Goal: Task Accomplishment & Management: Manage account settings

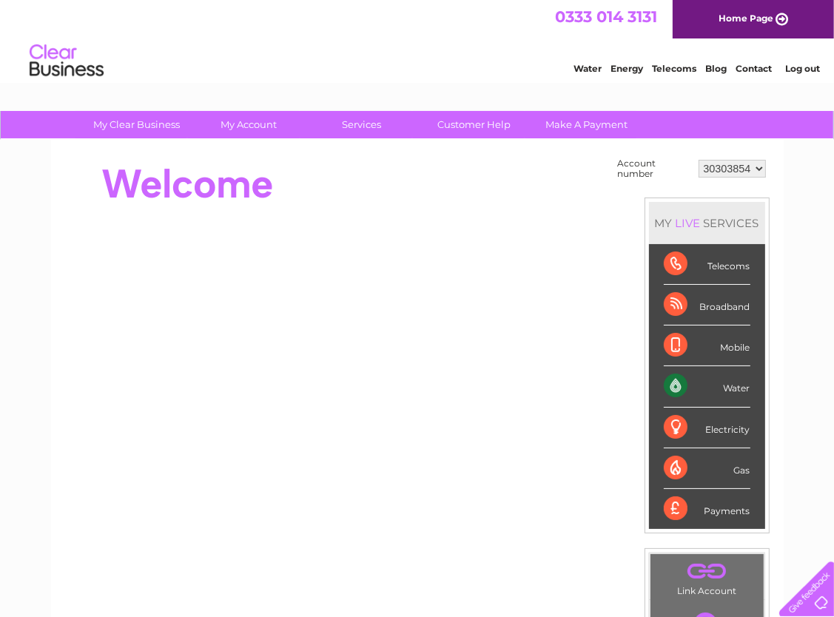
scroll to position [222, 0]
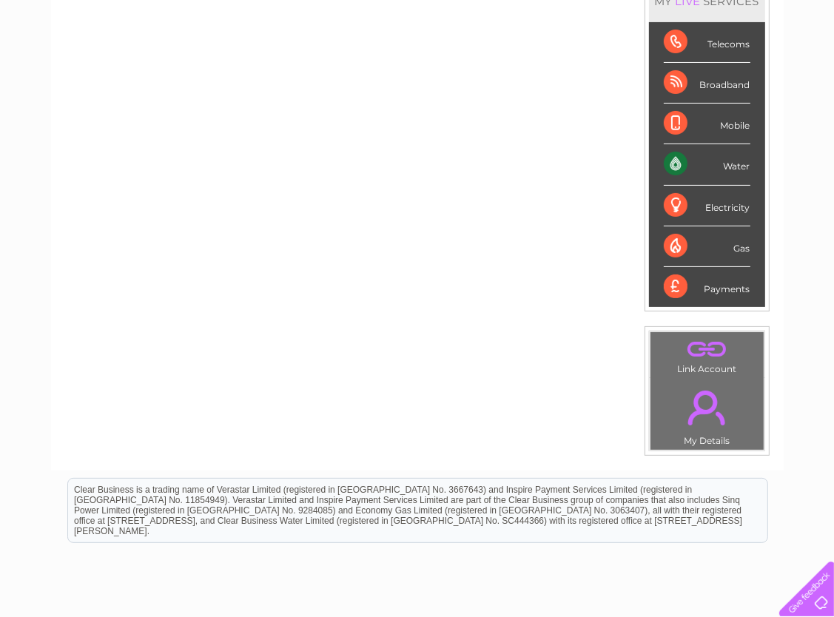
click at [712, 414] on link "." at bounding box center [707, 408] width 106 height 52
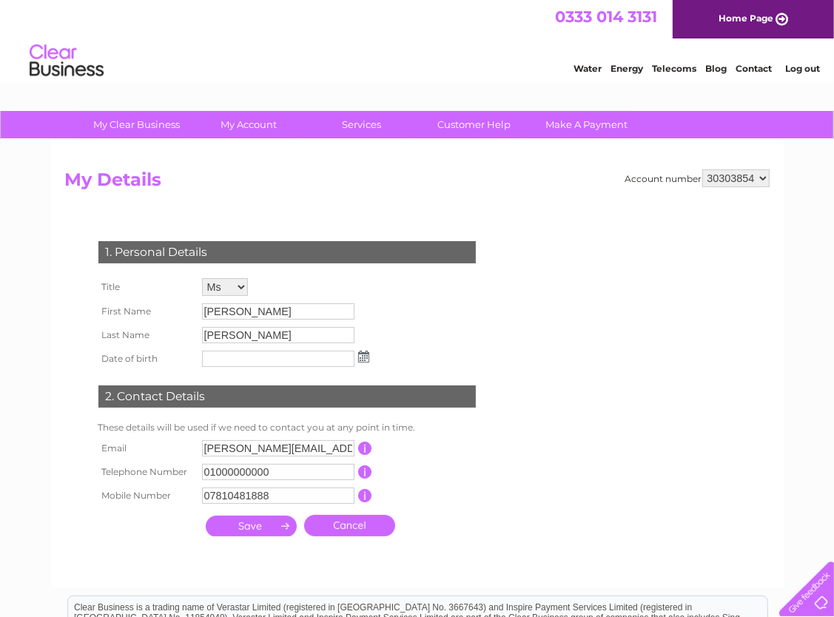
click at [261, 524] on input "submit" at bounding box center [251, 526] width 91 height 21
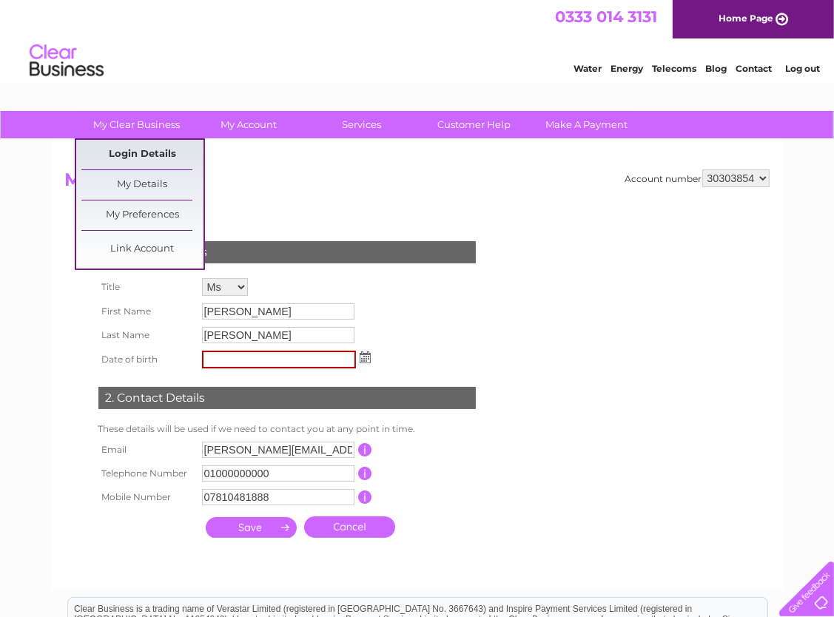
click at [152, 150] on link "Login Details" at bounding box center [142, 155] width 122 height 30
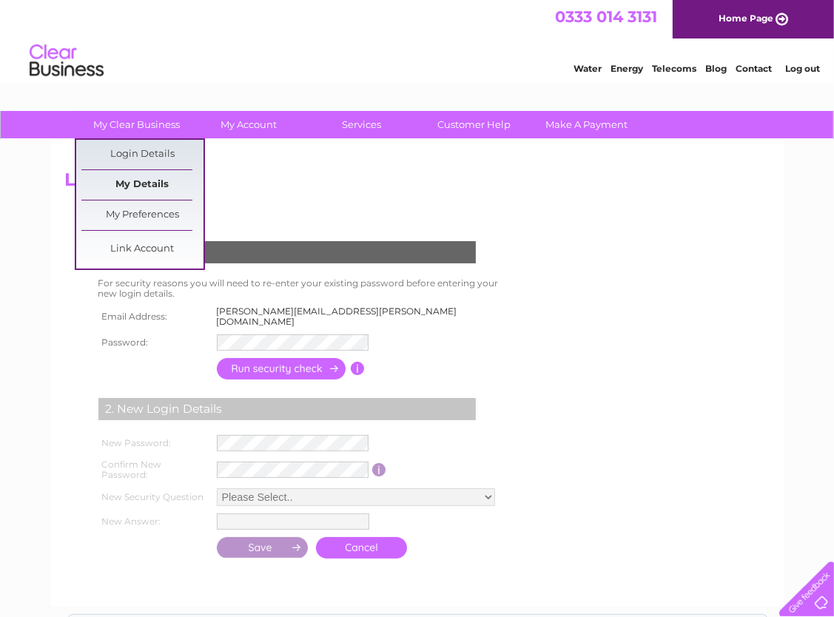
click at [152, 178] on link "My Details" at bounding box center [142, 185] width 122 height 30
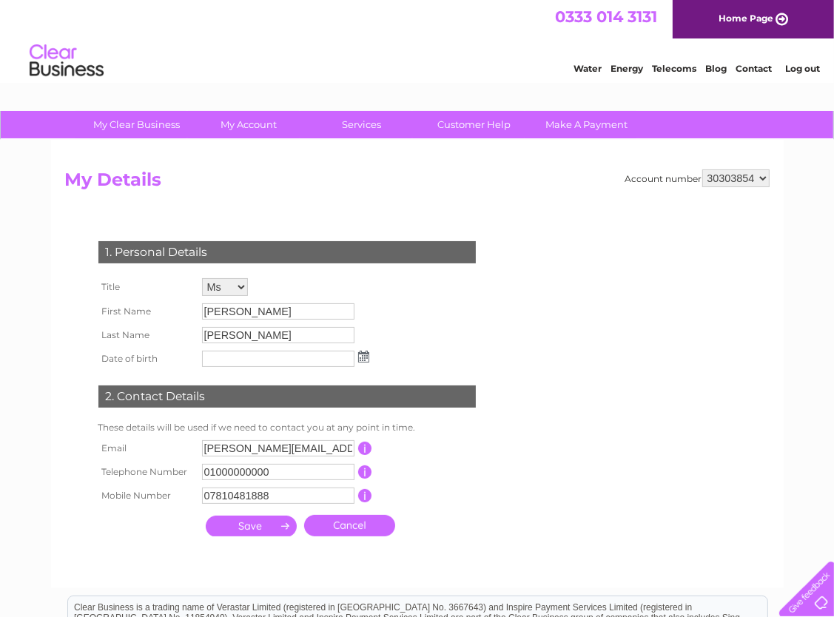
click at [808, 70] on link "Log out" at bounding box center [802, 68] width 35 height 11
